Goal: Information Seeking & Learning: Learn about a topic

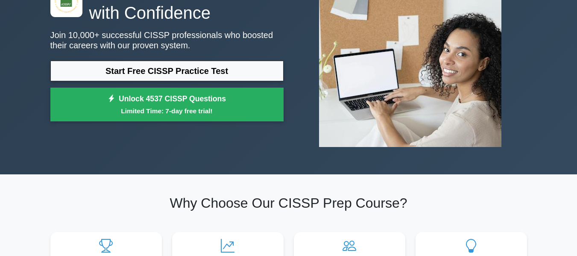
scroll to position [85, 0]
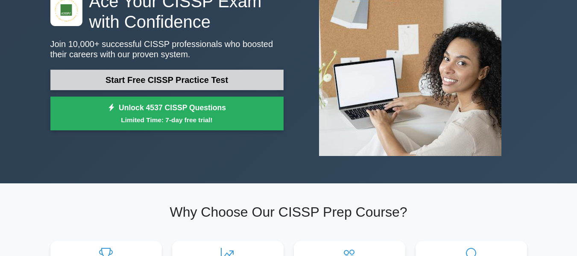
click at [215, 70] on link "Start Free CISSP Practice Test" at bounding box center [166, 80] width 233 height 20
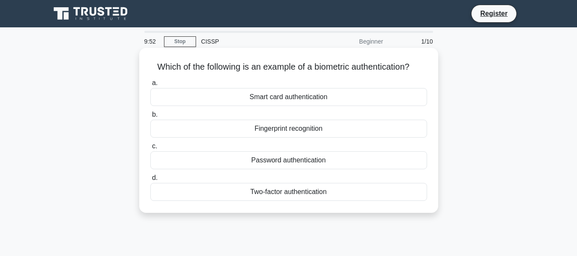
click at [288, 130] on div "Fingerprint recognition" at bounding box center [288, 129] width 277 height 18
click at [150, 117] on input "b. Fingerprint recognition" at bounding box center [150, 115] width 0 height 6
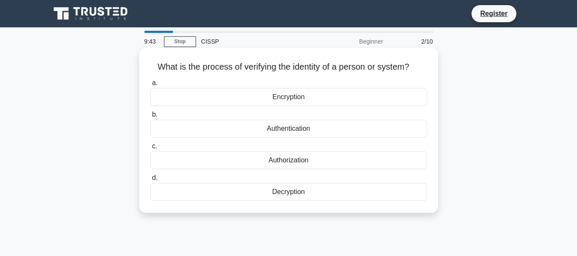
click at [294, 129] on div "Authentication" at bounding box center [288, 129] width 277 height 18
click at [150, 117] on input "b. Authentication" at bounding box center [150, 115] width 0 height 6
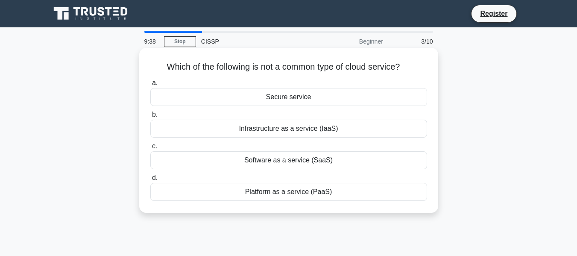
click at [292, 99] on div "Secure service" at bounding box center [288, 97] width 277 height 18
click at [150, 86] on input "a. Secure service" at bounding box center [150, 83] width 0 height 6
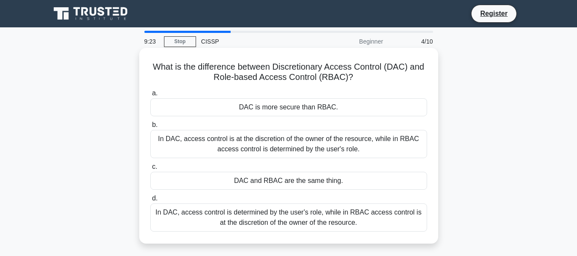
click at [298, 147] on div "In DAC, access control is at the discretion of the owner of the resource, while…" at bounding box center [288, 144] width 277 height 28
click at [150, 128] on input "b. In DAC, access control is at the discretion of the owner of the resource, wh…" at bounding box center [150, 125] width 0 height 6
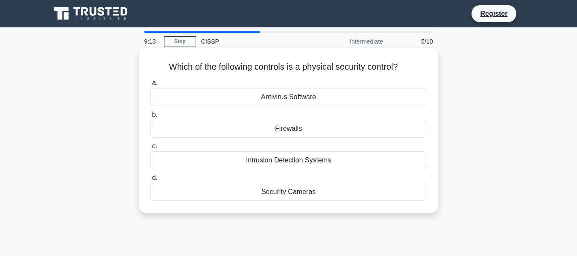
click at [288, 193] on div "Security Cameras" at bounding box center [288, 192] width 277 height 18
click at [150, 181] on input "d. Security Cameras" at bounding box center [150, 178] width 0 height 6
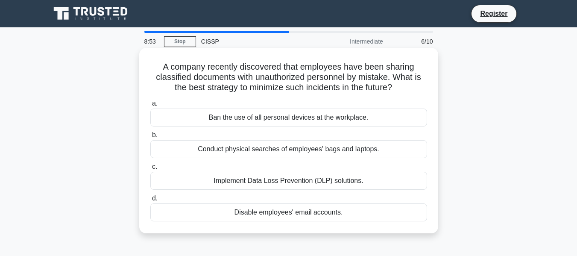
click at [290, 115] on div "Ban the use of all personal devices at the workplace." at bounding box center [288, 117] width 277 height 18
click at [150, 106] on input "a. Ban the use of all personal devices at the workplace." at bounding box center [150, 104] width 0 height 6
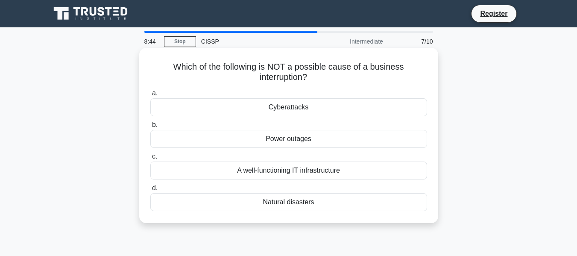
click at [300, 200] on div "Natural disasters" at bounding box center [288, 202] width 277 height 18
click at [150, 191] on input "d. Natural disasters" at bounding box center [150, 188] width 0 height 6
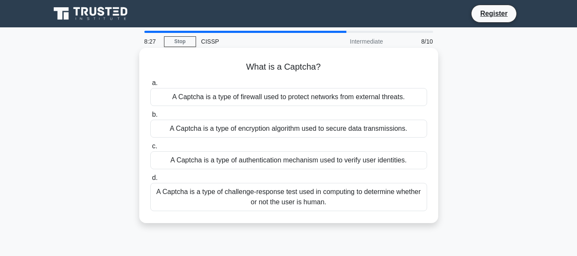
click at [354, 196] on div "A Captcha is a type of challenge-response test used in computing to determine w…" at bounding box center [288, 197] width 277 height 28
click at [150, 181] on input "d. A Captcha is a type of challenge-response test used in computing to determin…" at bounding box center [150, 178] width 0 height 6
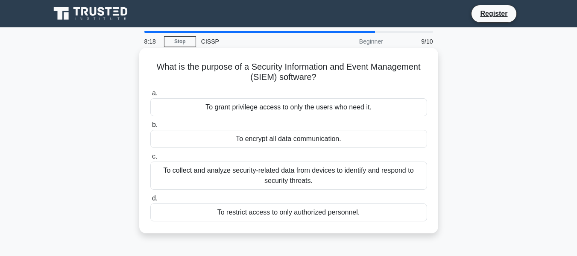
click at [339, 170] on div "To collect and analyze security-related data from devices to identify and respo…" at bounding box center [288, 175] width 277 height 28
click at [150, 159] on input "c. To collect and analyze security-related data from devices to identify and re…" at bounding box center [150, 157] width 0 height 6
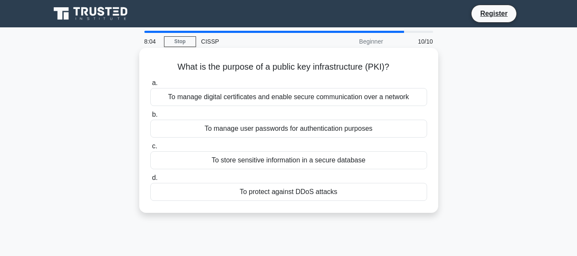
click at [321, 190] on div "To protect against DDoS attacks" at bounding box center [288, 192] width 277 height 18
click at [150, 181] on input "d. To protect against DDoS attacks" at bounding box center [150, 178] width 0 height 6
